Goal: Browse casually

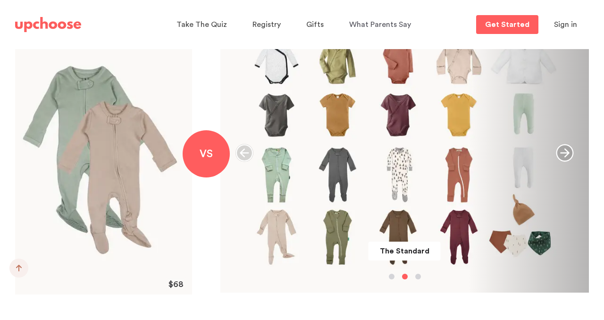
scroll to position [1109, 0]
click at [562, 149] on icon "button" at bounding box center [565, 152] width 18 height 18
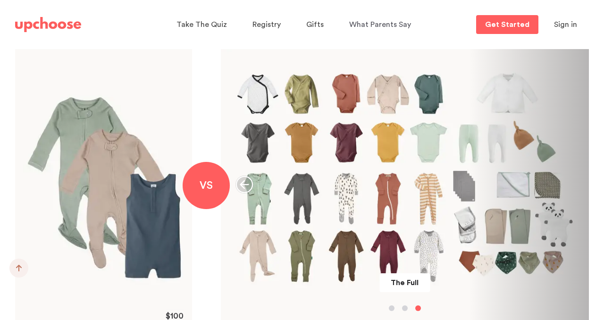
scroll to position [1077, 0]
click at [247, 181] on icon "button" at bounding box center [245, 184] width 18 height 18
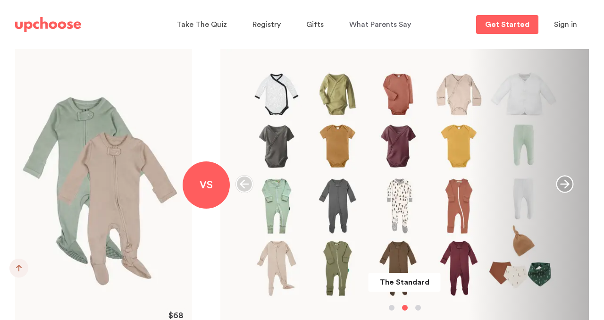
click at [247, 181] on icon "button" at bounding box center [245, 184] width 18 height 18
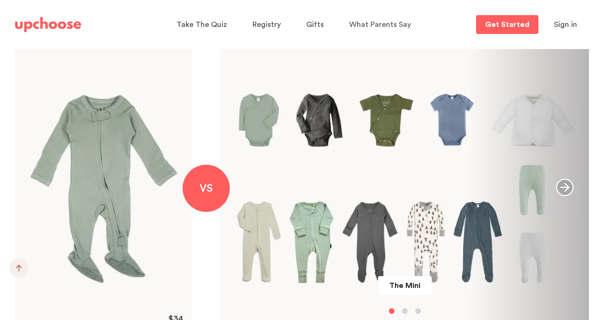
scroll to position [1075, 0]
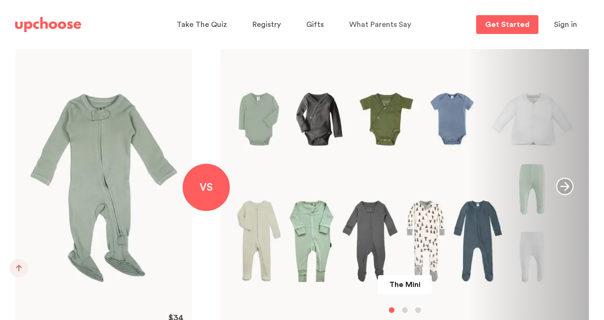
click at [564, 190] on icon "button" at bounding box center [565, 186] width 18 height 18
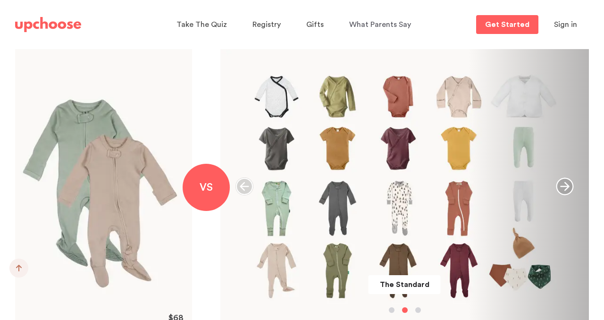
click at [560, 187] on icon "button" at bounding box center [565, 186] width 18 height 18
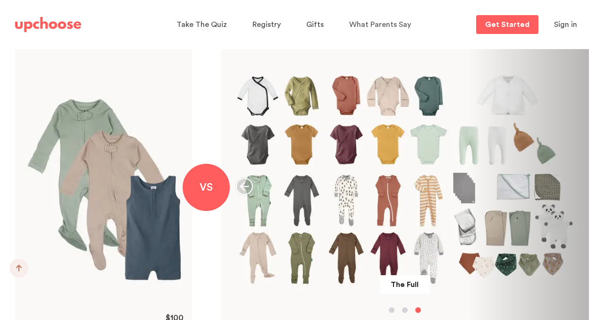
click at [244, 189] on icon "button" at bounding box center [245, 186] width 18 height 18
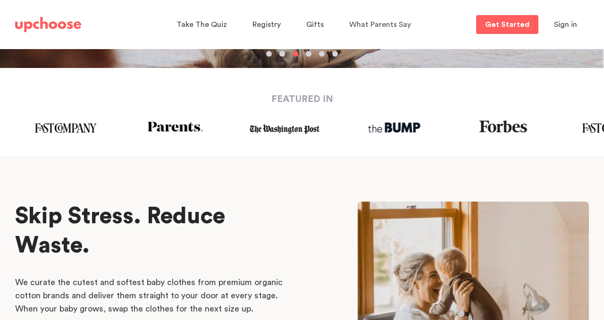
scroll to position [275, 0]
